Goal: Information Seeking & Learning: Learn about a topic

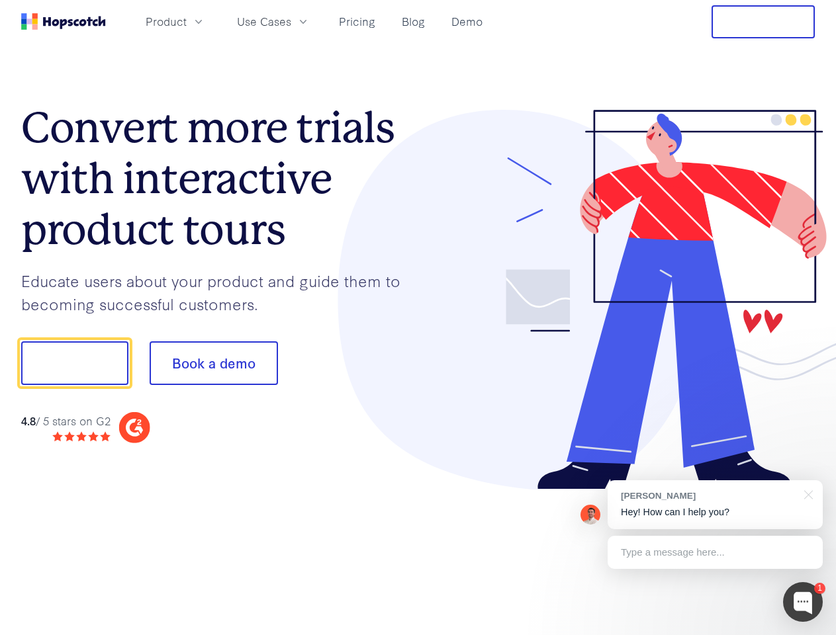
click at [418, 318] on div at bounding box center [616, 300] width 397 height 381
click at [187, 21] on span "Product" at bounding box center [166, 21] width 41 height 17
click at [291, 21] on span "Use Cases" at bounding box center [264, 21] width 54 height 17
click at [763, 22] on button "Free Trial" at bounding box center [762, 21] width 103 height 33
click at [74, 363] on button "Show me!" at bounding box center [74, 363] width 107 height 44
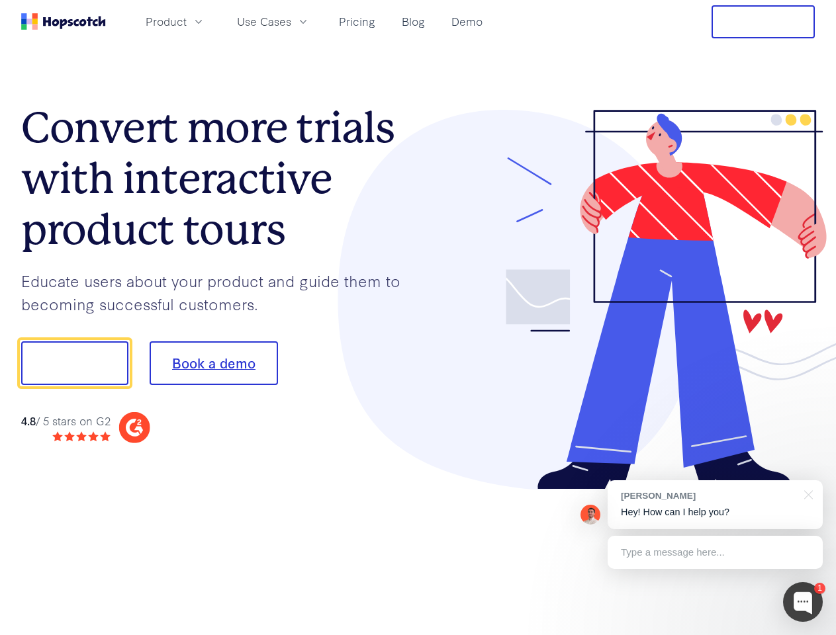
click at [213, 363] on button "Book a demo" at bounding box center [214, 363] width 128 height 44
click at [803, 602] on div at bounding box center [803, 602] width 40 height 40
click at [715, 505] on div "[PERSON_NAME] Hey! How can I help you?" at bounding box center [715, 504] width 215 height 49
click at [806, 494] on div at bounding box center [698, 361] width 248 height 441
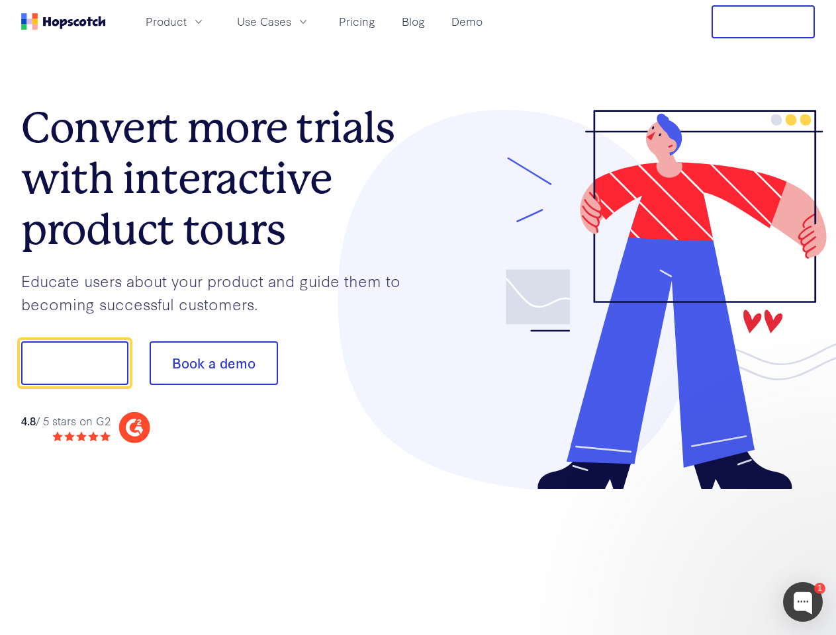
click at [715, 553] on div at bounding box center [698, 361] width 248 height 441
